Goal: Transaction & Acquisition: Purchase product/service

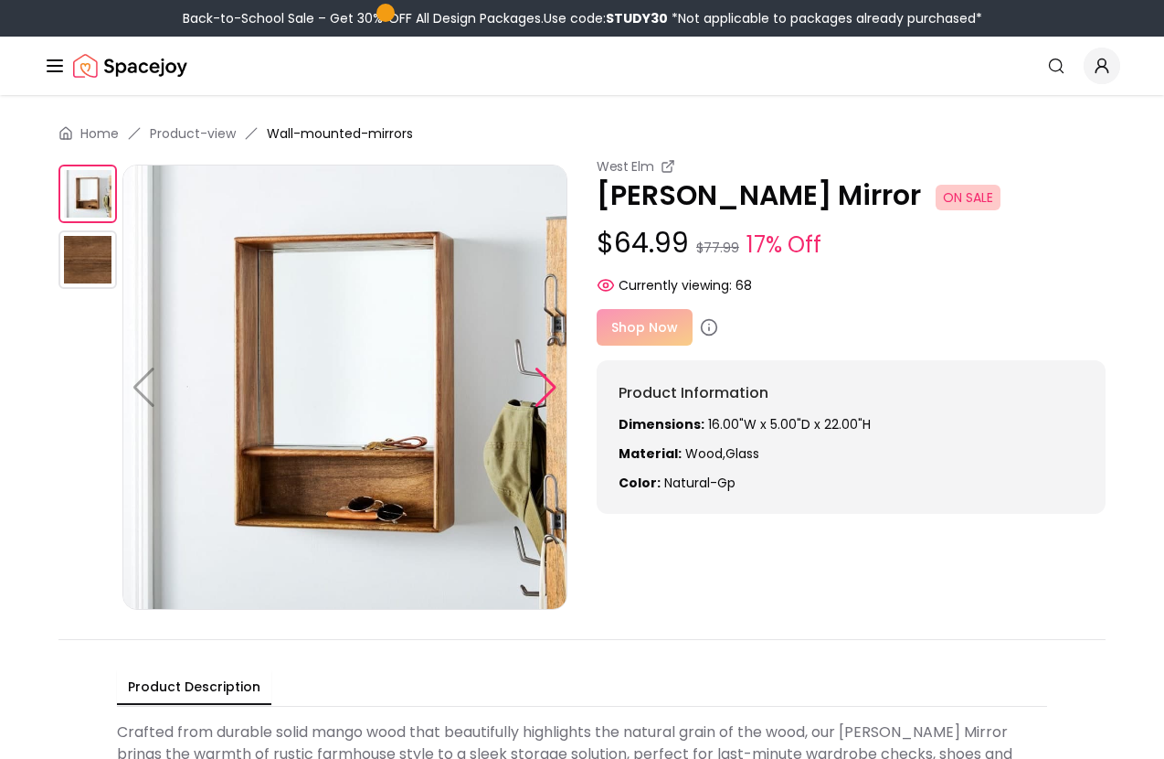
click at [542, 383] on div at bounding box center [546, 387] width 25 height 40
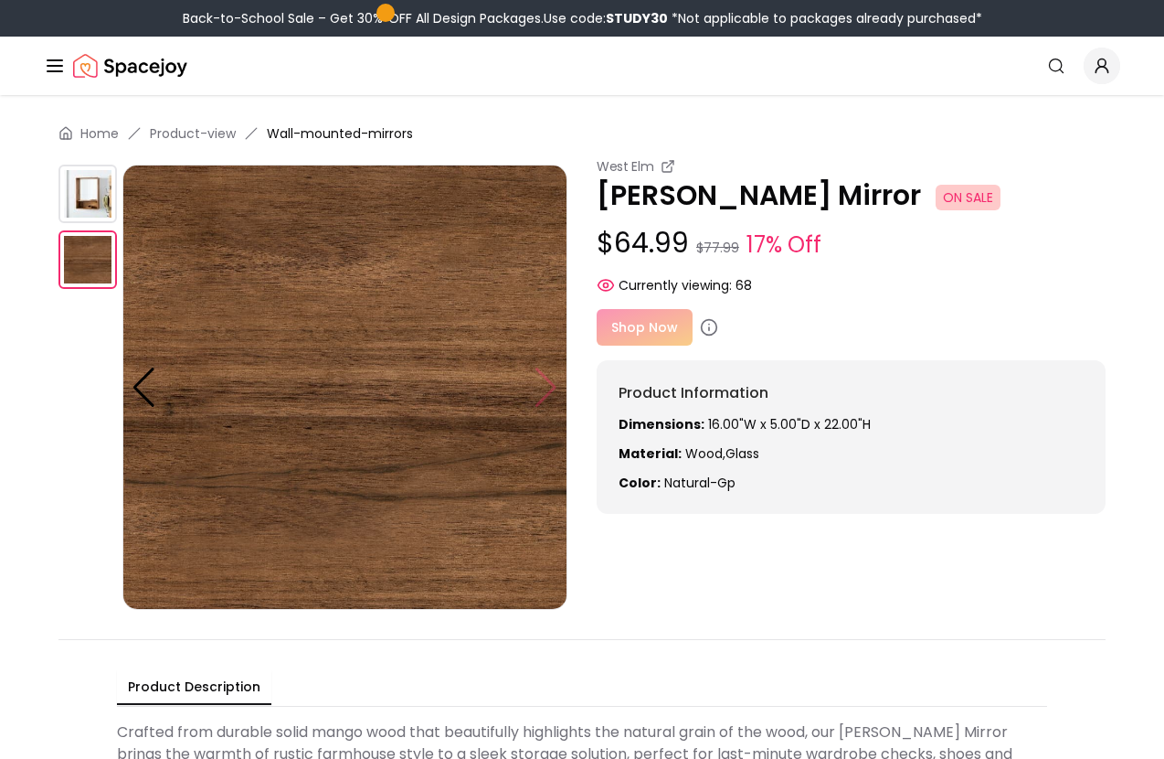
click at [542, 383] on img at bounding box center [344, 387] width 445 height 445
click at [143, 382] on div at bounding box center [144, 387] width 25 height 40
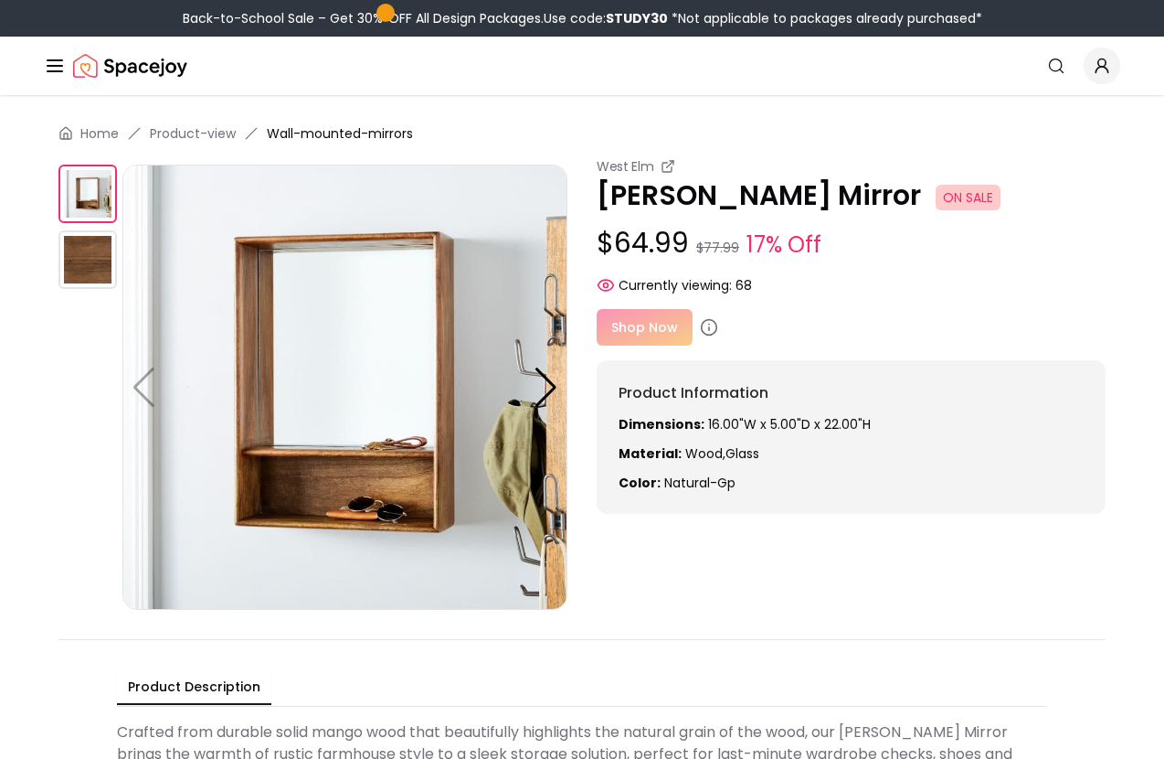
click at [646, 321] on div "Shop Now" at bounding box center [851, 327] width 509 height 37
click at [707, 325] on icon at bounding box center [709, 327] width 18 height 18
click at [640, 325] on div "Shop Now" at bounding box center [851, 327] width 509 height 37
click at [781, 323] on div "Shop Now" at bounding box center [851, 327] width 509 height 37
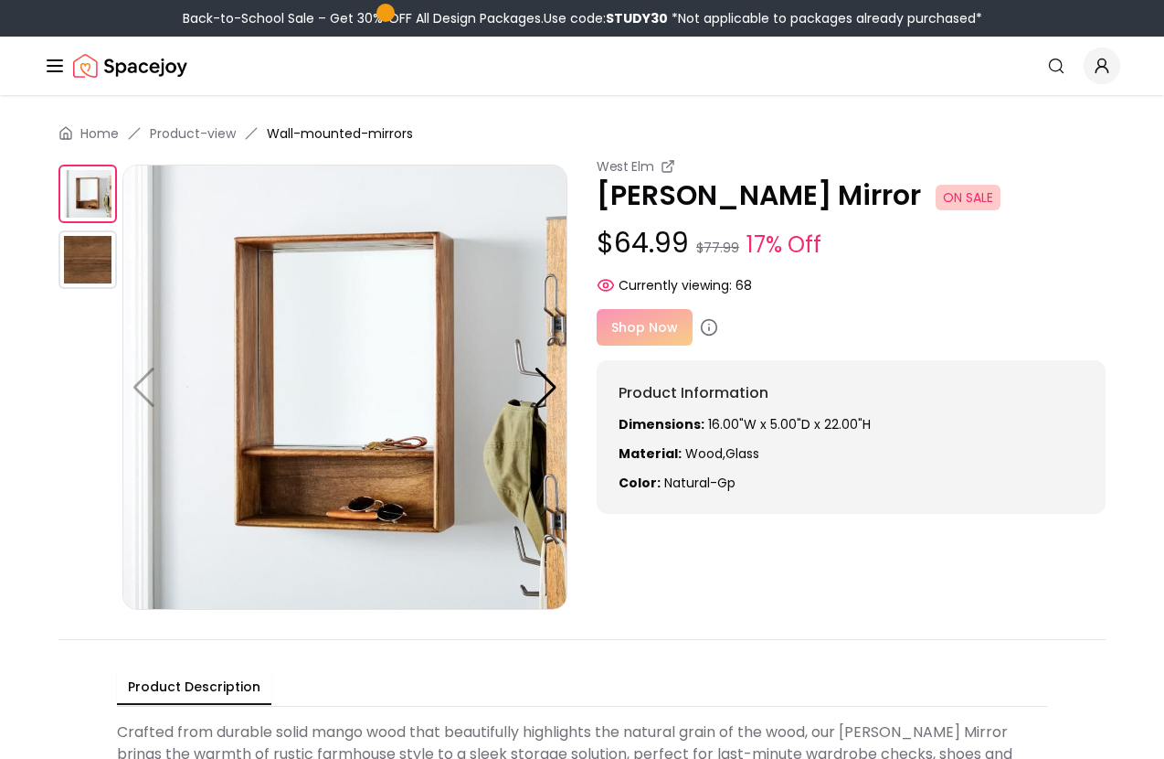
click at [84, 259] on img at bounding box center [87, 259] width 58 height 58
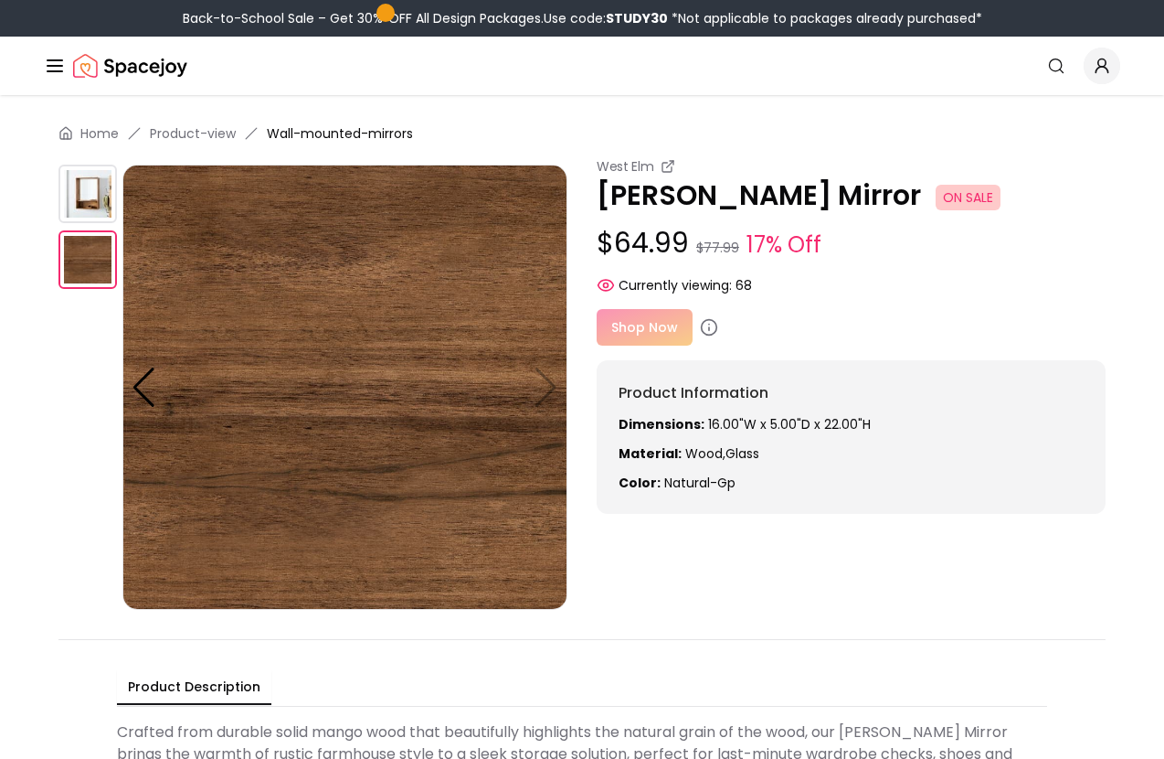
click at [83, 211] on img at bounding box center [87, 194] width 58 height 58
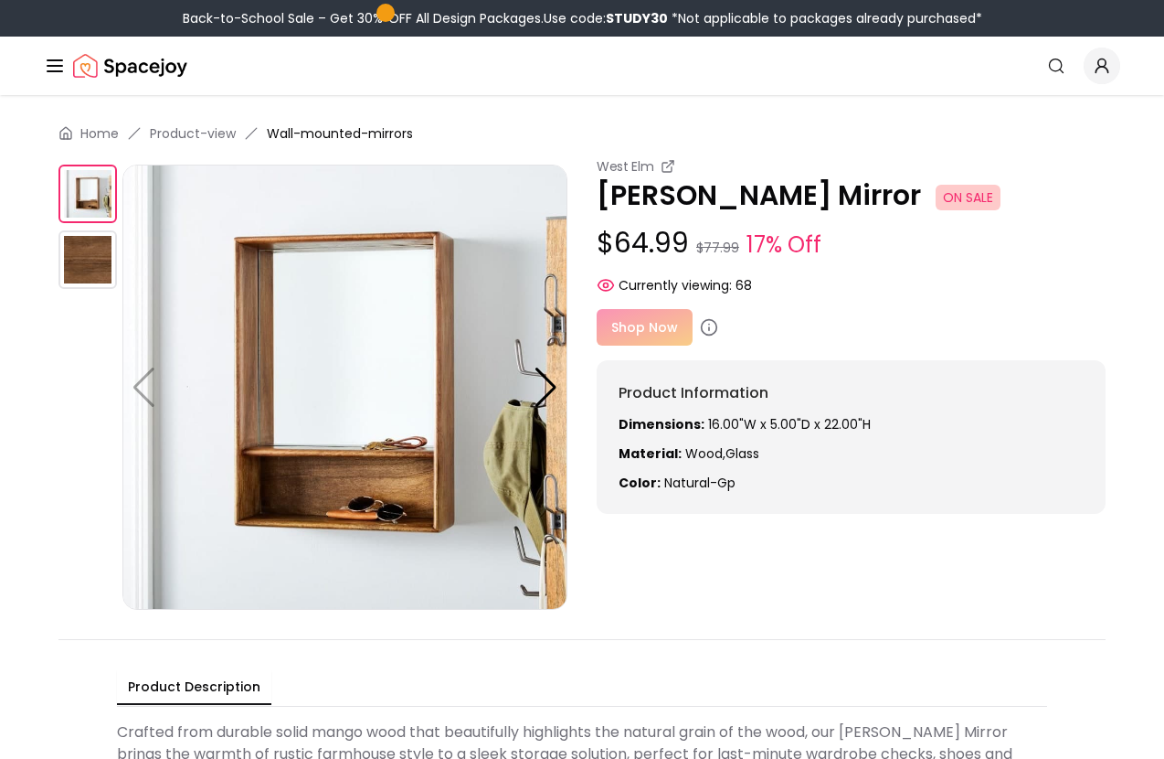
click at [631, 325] on div "Shop Now" at bounding box center [851, 327] width 509 height 37
click at [707, 326] on icon at bounding box center [709, 327] width 18 height 18
click at [707, 327] on icon at bounding box center [709, 327] width 18 height 18
click at [665, 179] on p "Anton Cubby Mirror ON SALE" at bounding box center [851, 195] width 509 height 33
click at [665, 170] on icon at bounding box center [668, 166] width 15 height 15
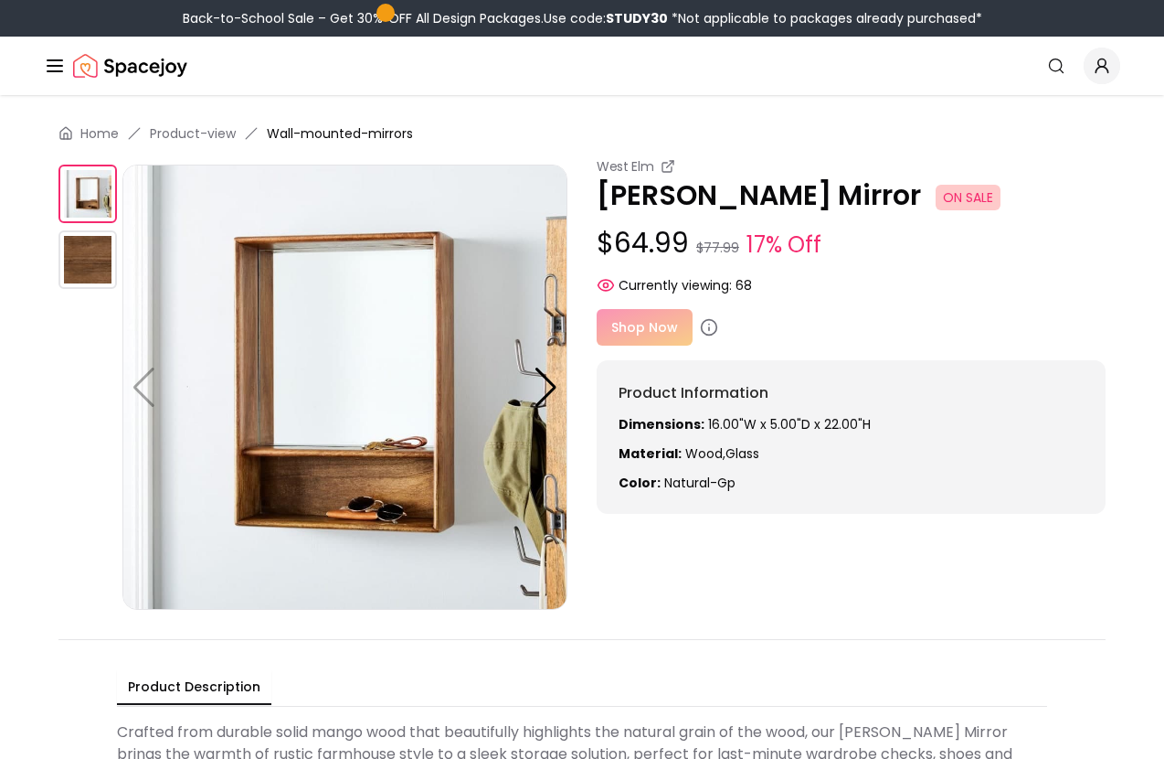
scroll to position [6, 0]
click at [708, 324] on icon at bounding box center [709, 327] width 18 height 18
click at [645, 332] on div "Shop Now" at bounding box center [851, 327] width 509 height 37
click at [96, 247] on img at bounding box center [87, 259] width 58 height 58
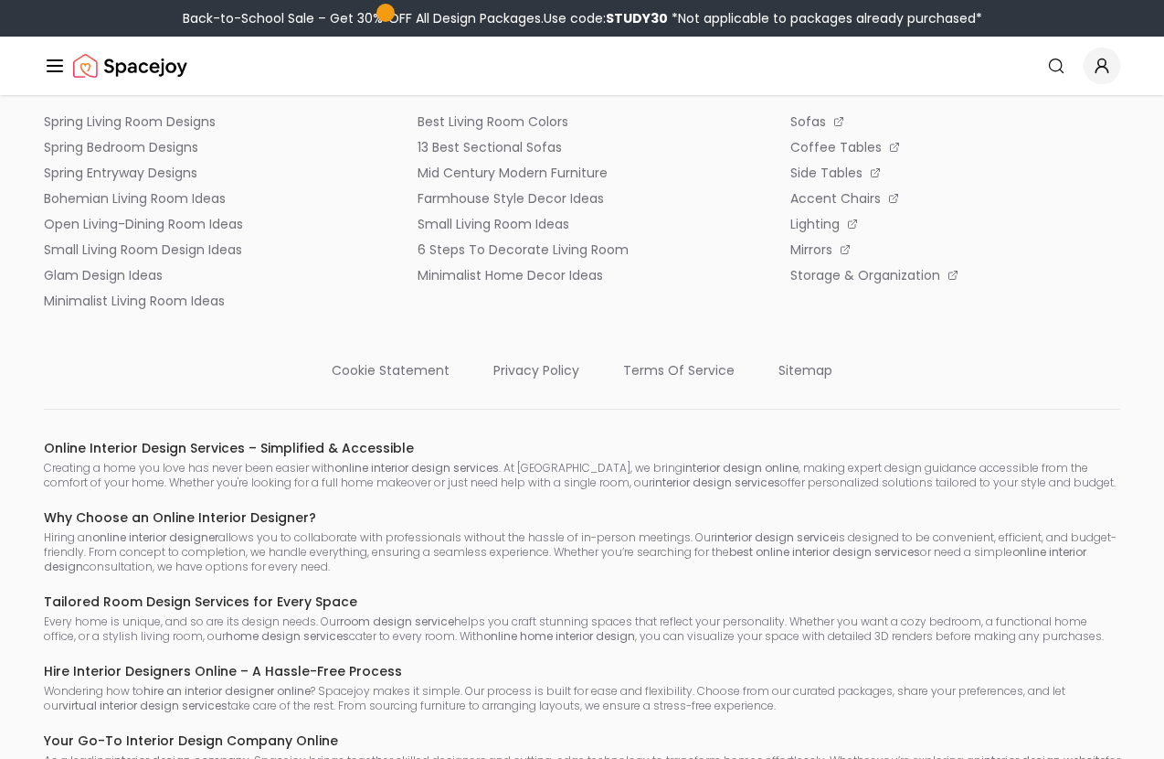
scroll to position [3517, 0]
